Goal: Task Accomplishment & Management: Use online tool/utility

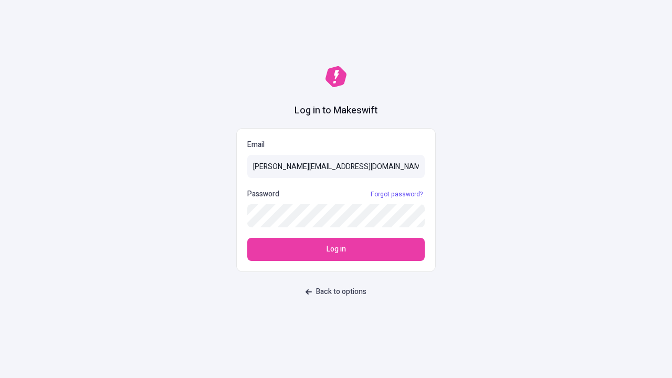
type input "sasha+test-ui@makeswift.com"
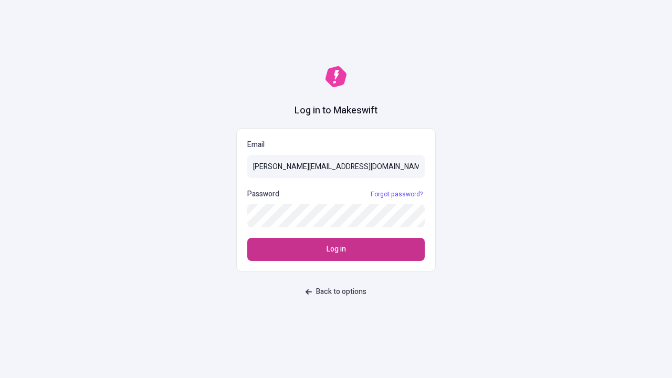
click at [336, 249] on span "Log in" at bounding box center [336, 250] width 19 height 12
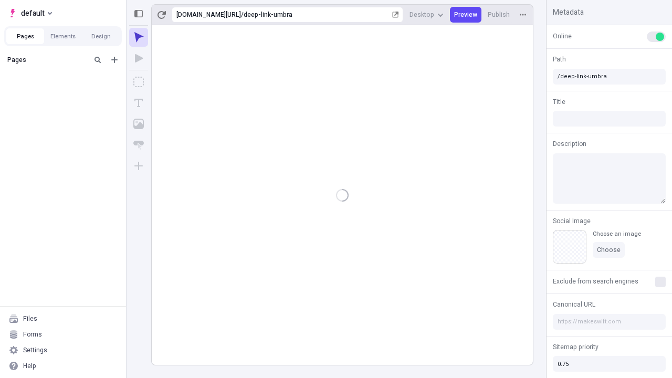
type input "/deep-link-umbra"
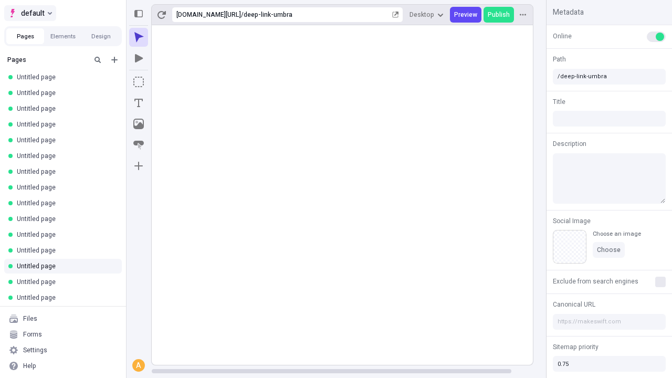
click at [29, 13] on span "default" at bounding box center [33, 13] width 24 height 13
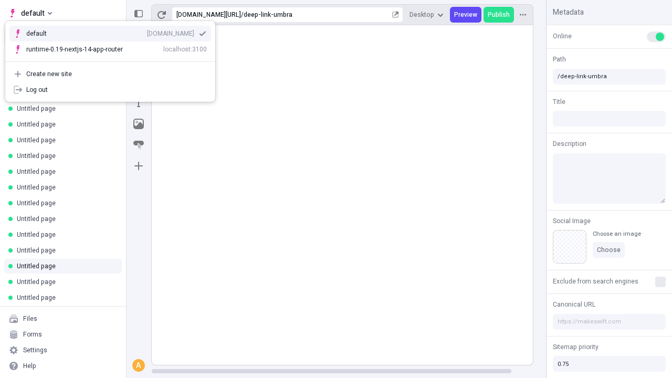
click at [110, 74] on div "Create new site" at bounding box center [116, 74] width 181 height 8
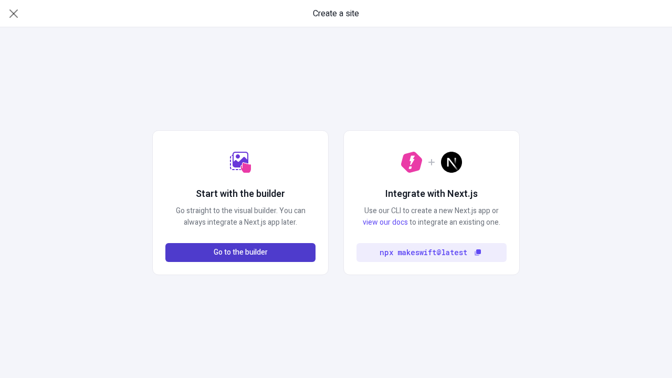
click at [240, 253] on span "Go to the builder" at bounding box center [241, 253] width 54 height 12
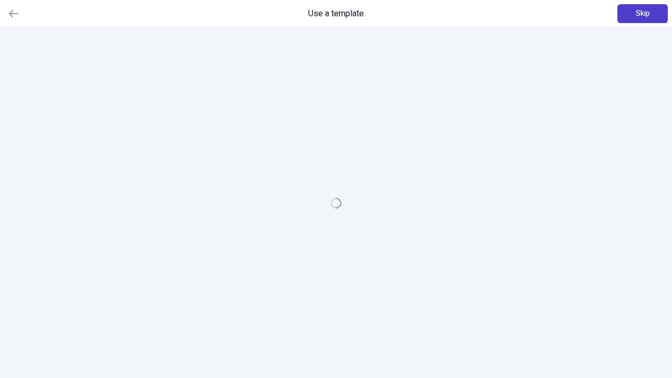
click at [643, 14] on span "Skip" at bounding box center [643, 14] width 14 height 12
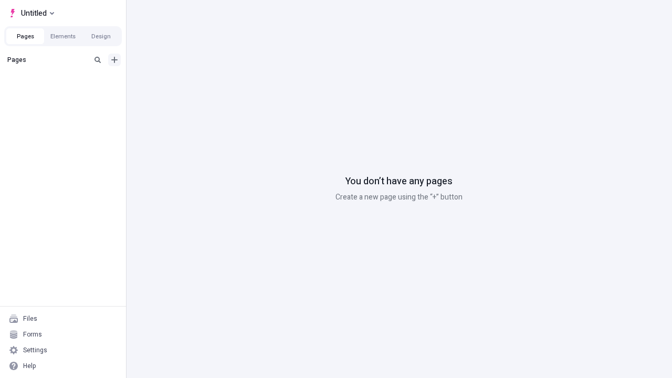
click at [114, 60] on icon "Add new" at bounding box center [114, 60] width 6 height 6
click at [170, 81] on span "Blank page" at bounding box center [176, 81] width 65 height 8
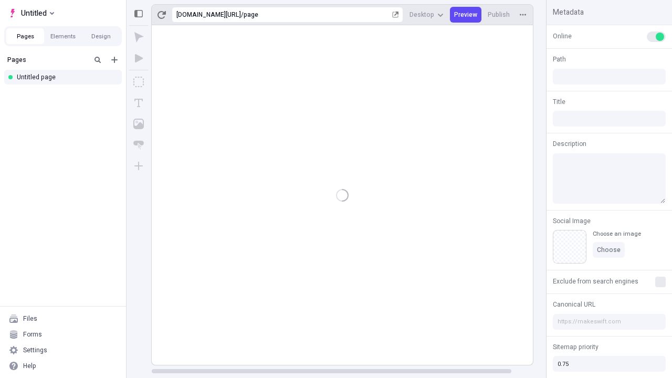
type input "/page"
click at [139, 82] on icon "Box" at bounding box center [138, 82] width 10 height 10
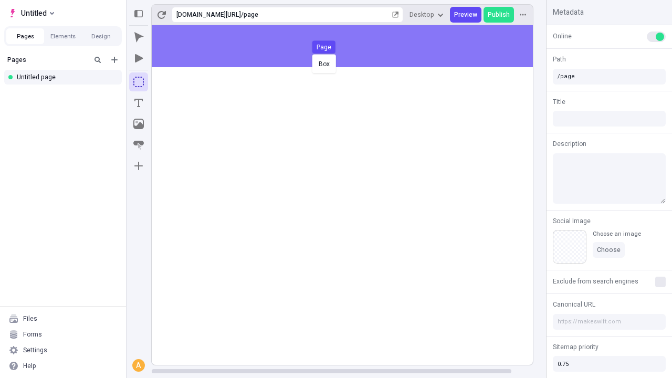
click at [353, 46] on div "Box Page" at bounding box center [336, 189] width 672 height 378
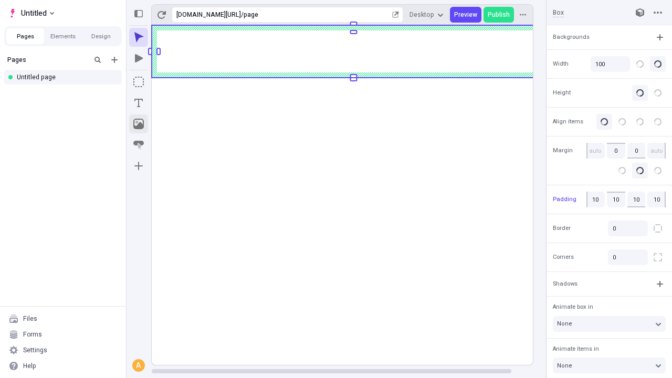
click at [139, 124] on icon "Image" at bounding box center [138, 124] width 10 height 10
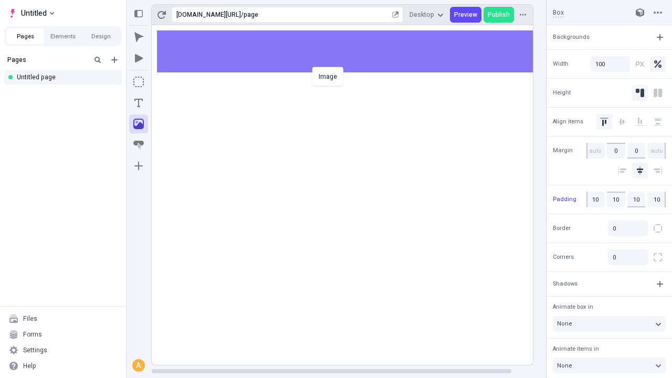
click at [353, 51] on div "Image" at bounding box center [336, 189] width 672 height 378
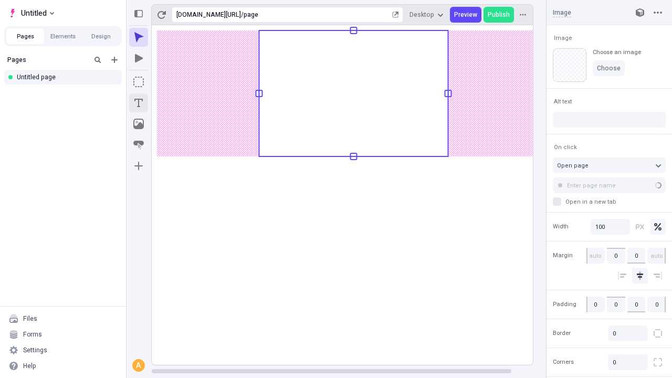
click at [139, 103] on icon "Text" at bounding box center [138, 103] width 8 height 8
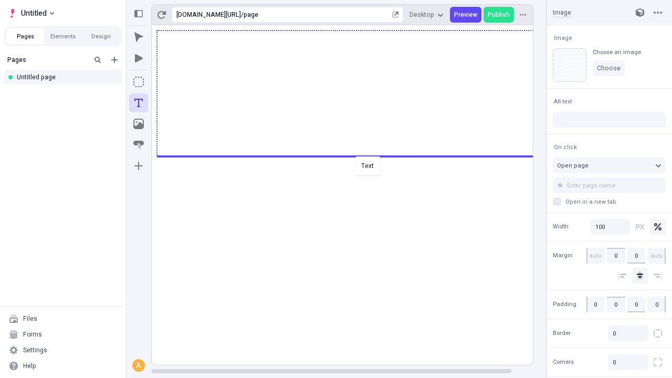
click at [353, 155] on div "Text" at bounding box center [336, 189] width 672 height 378
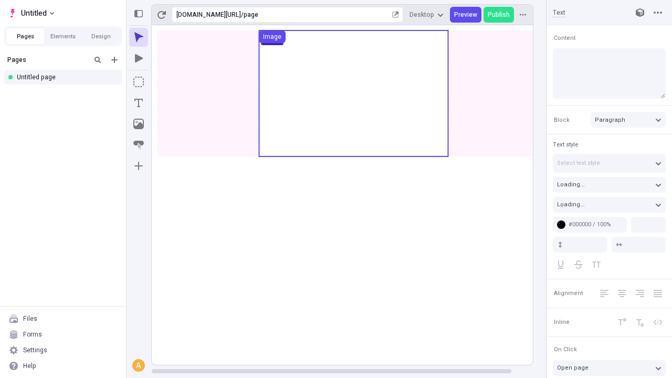
type input "18"
type input "1.5"
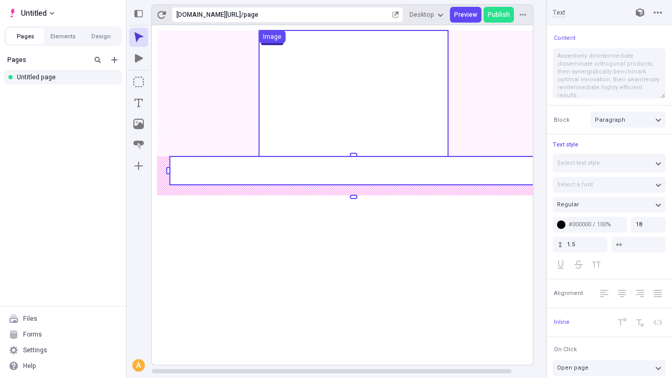
click at [353, 171] on rect at bounding box center [353, 170] width 367 height 28
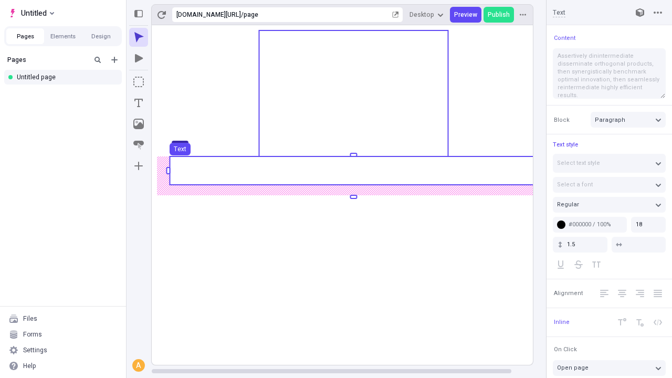
click at [353, 171] on use at bounding box center [353, 170] width 367 height 28
click at [353, 171] on rect at bounding box center [353, 170] width 367 height 28
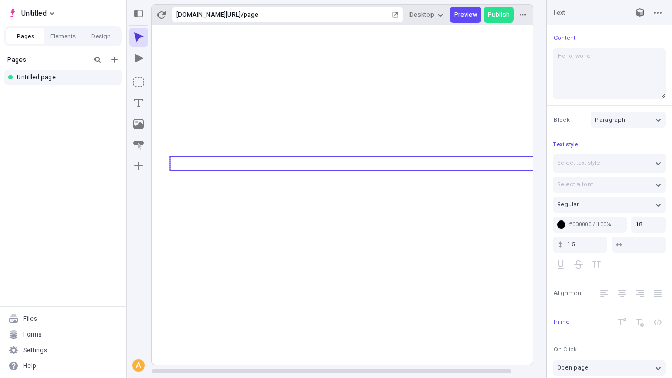
type textarea "Hello, world!"
click at [139, 124] on icon "Image" at bounding box center [138, 124] width 10 height 10
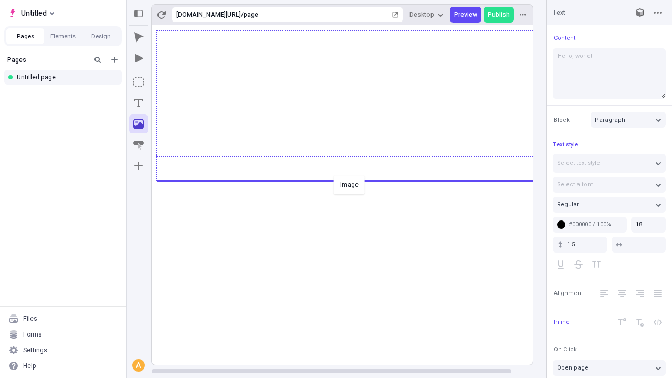
click at [353, 180] on div "Image" at bounding box center [336, 189] width 672 height 378
